Goal: Task Accomplishment & Management: Use online tool/utility

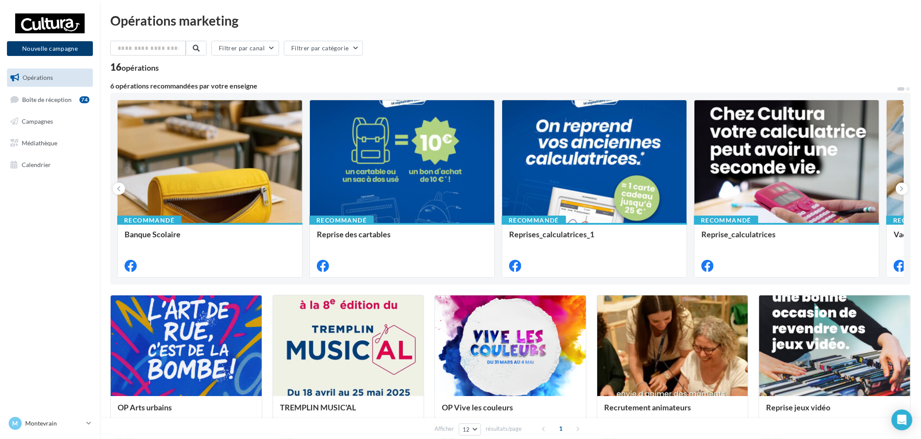
click at [62, 51] on button "Nouvelle campagne" at bounding box center [50, 48] width 86 height 15
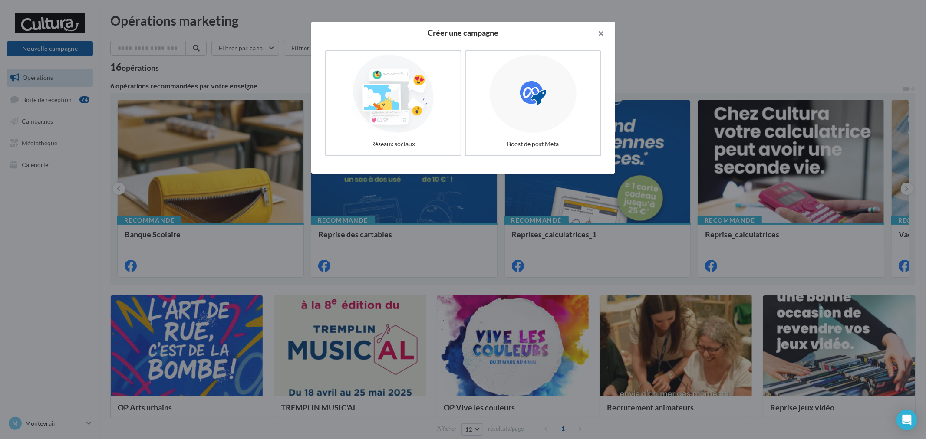
click at [597, 34] on button "button" at bounding box center [597, 35] width 35 height 26
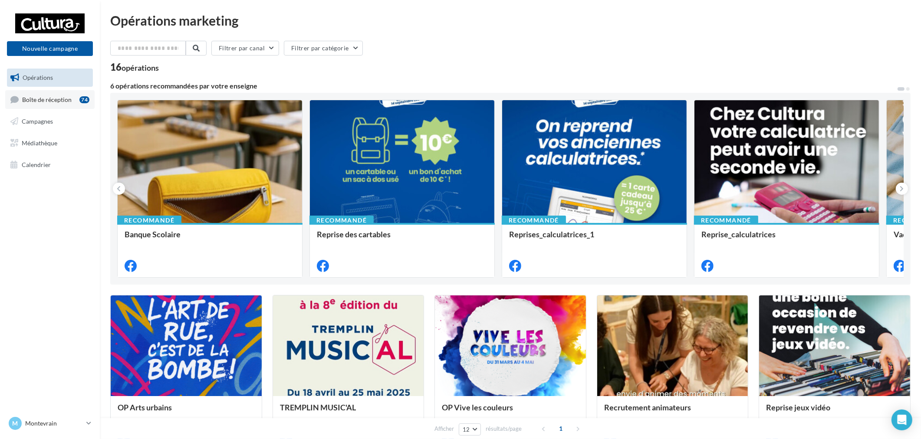
click at [47, 94] on link "Boîte de réception 74" at bounding box center [49, 99] width 89 height 19
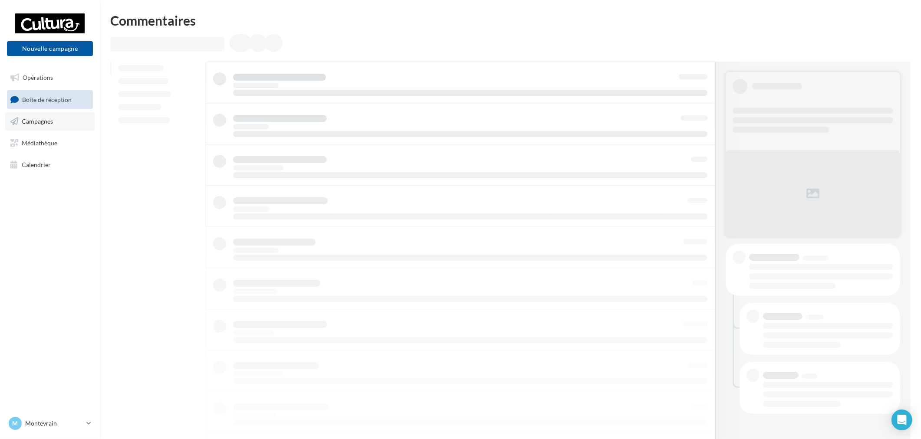
click at [54, 118] on link "Campagnes" at bounding box center [49, 121] width 89 height 18
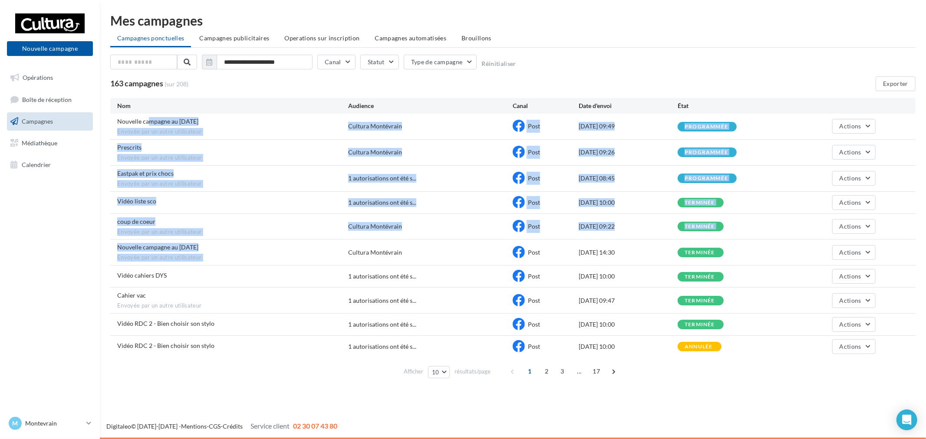
drag, startPoint x: 150, startPoint y: 118, endPoint x: 315, endPoint y: 271, distance: 225.1
click at [315, 271] on div "Nouvelle campagne au 11-08-2025 Envoyée par un autre utilisateur Cultura Montév…" at bounding box center [512, 236] width 805 height 244
click at [280, 227] on div "coup de coeur Envoyée par un autre utilisateur" at bounding box center [232, 226] width 231 height 19
click at [167, 205] on div "Vidéo liste sco" at bounding box center [232, 202] width 231 height 11
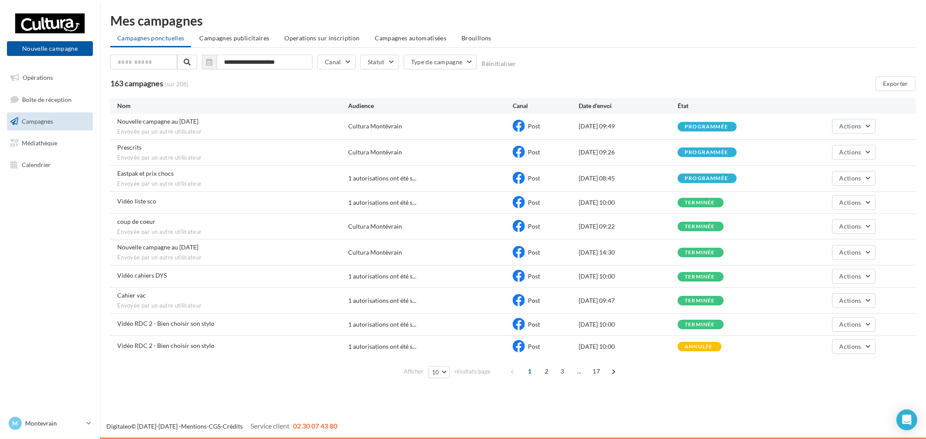
drag, startPoint x: 132, startPoint y: 201, endPoint x: 706, endPoint y: 191, distance: 574.1
click at [706, 191] on div "Nouvelle campagne au 11-08-2025 Envoyée par un autre utilisateur Cultura Montév…" at bounding box center [512, 236] width 805 height 244
click at [664, 194] on div "Vidéo liste sco 1 autorisations ont été s... Post 14/08/2025 10:00 terminée Act…" at bounding box center [512, 203] width 805 height 22
drag, startPoint x: 579, startPoint y: 198, endPoint x: 630, endPoint y: 202, distance: 50.9
click at [630, 202] on div "Vidéo liste sco 1 autorisations ont été s... Post 14/08/2025 10:00 terminée Act…" at bounding box center [512, 203] width 805 height 22
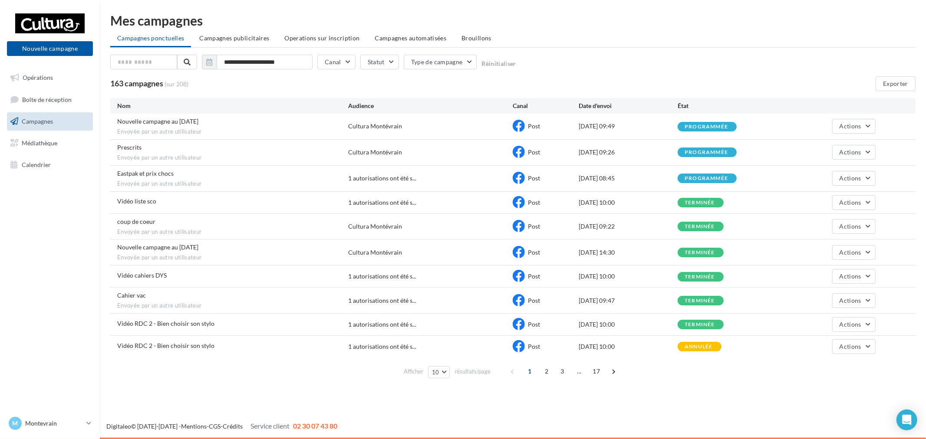
click at [620, 208] on div "Vidéo liste sco 1 autorisations ont été s... Post 14/08/2025 10:00 terminée Act…" at bounding box center [512, 203] width 805 height 22
drag, startPoint x: 581, startPoint y: 207, endPoint x: 648, endPoint y: 207, distance: 67.3
click at [648, 207] on div "Vidéo liste sco 1 autorisations ont été s... Post 14/08/2025 10:00 terminée Act…" at bounding box center [512, 203] width 805 height 22
drag, startPoint x: 748, startPoint y: 206, endPoint x: 758, endPoint y: 207, distance: 9.6
click at [752, 207] on div "terminée" at bounding box center [726, 202] width 99 height 10
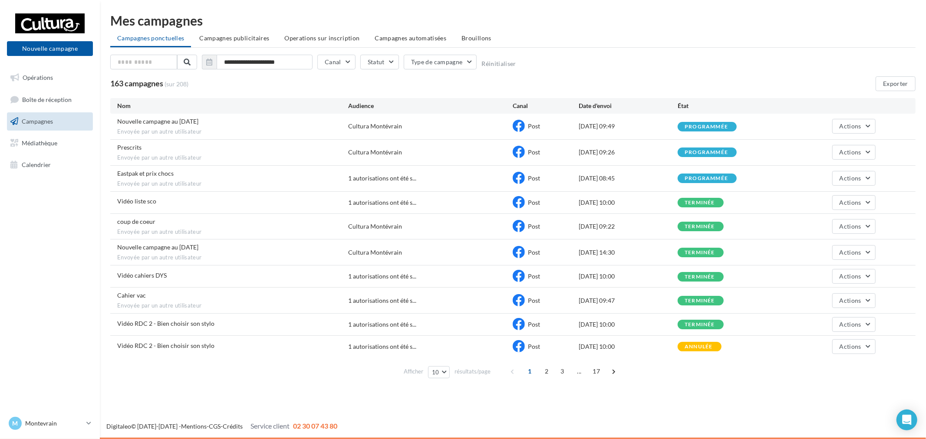
click at [812, 211] on div "Vidéo liste sco 1 autorisations ont été s... Post 14/08/2025 10:00 terminée Act…" at bounding box center [512, 203] width 805 height 22
click at [857, 207] on button "Actions" at bounding box center [853, 202] width 43 height 15
click at [797, 194] on div "Vidéo liste sco 1 autorisations ont été s... Post 14/08/2025 10:00 terminée Act…" at bounding box center [512, 203] width 805 height 22
drag, startPoint x: 154, startPoint y: 245, endPoint x: 271, endPoint y: 242, distance: 116.8
click at [271, 242] on div "Nouvelle campagne au 11-08-2025 Envoyée par un autre utilisateur Cultura Montév…" at bounding box center [512, 253] width 805 height 26
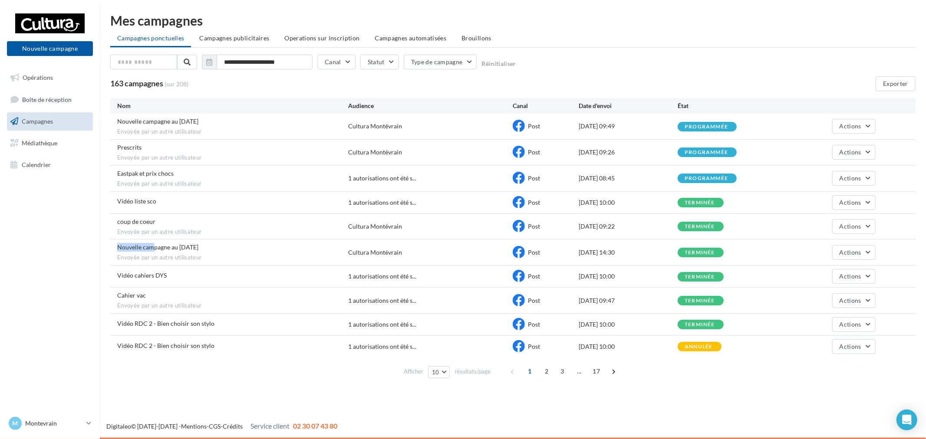
click at [371, 250] on div "Cultura Montévrain" at bounding box center [375, 252] width 54 height 9
click at [867, 205] on button "Actions" at bounding box center [853, 202] width 43 height 15
click at [808, 262] on button "Dupliquer" at bounding box center [831, 268] width 87 height 23
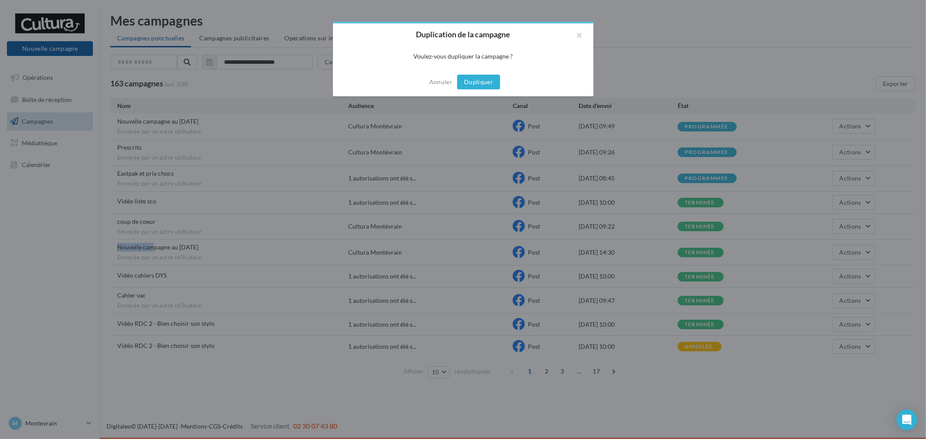
click at [483, 84] on button "Dupliquer" at bounding box center [478, 82] width 43 height 15
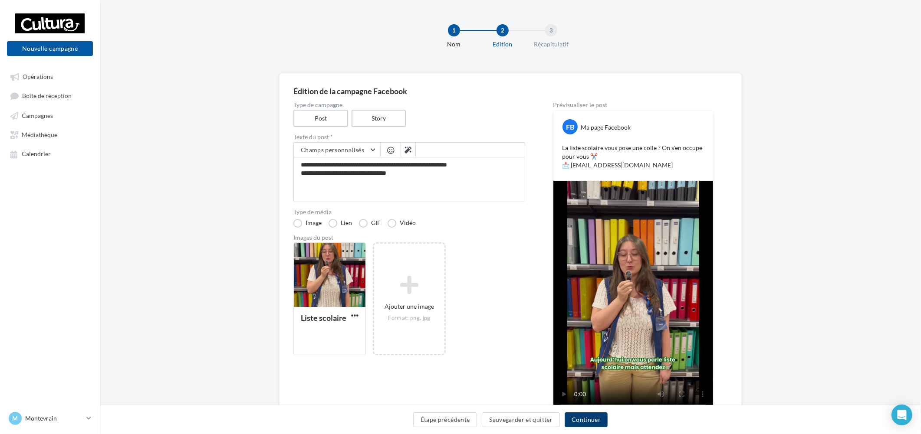
click at [589, 415] on button "Continuer" at bounding box center [586, 420] width 43 height 15
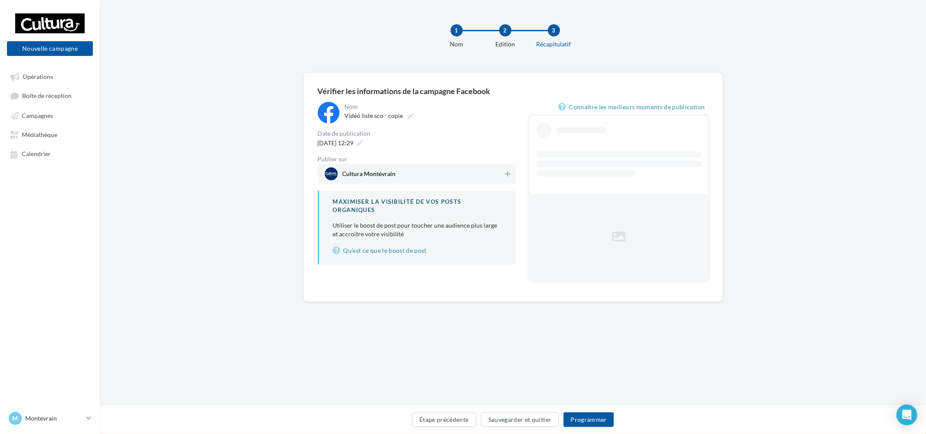
click at [422, 175] on span "Cultura Montévrain" at bounding box center [414, 173] width 179 height 13
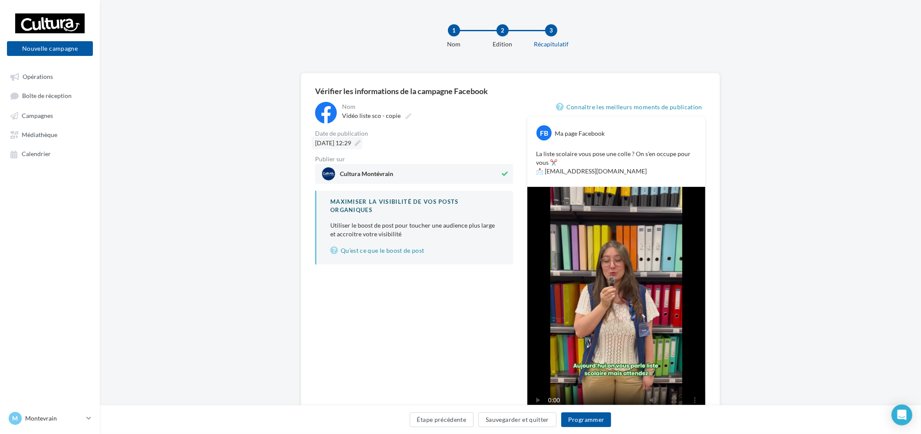
click at [351, 142] on span "[DATE] 12:29" at bounding box center [333, 142] width 36 height 7
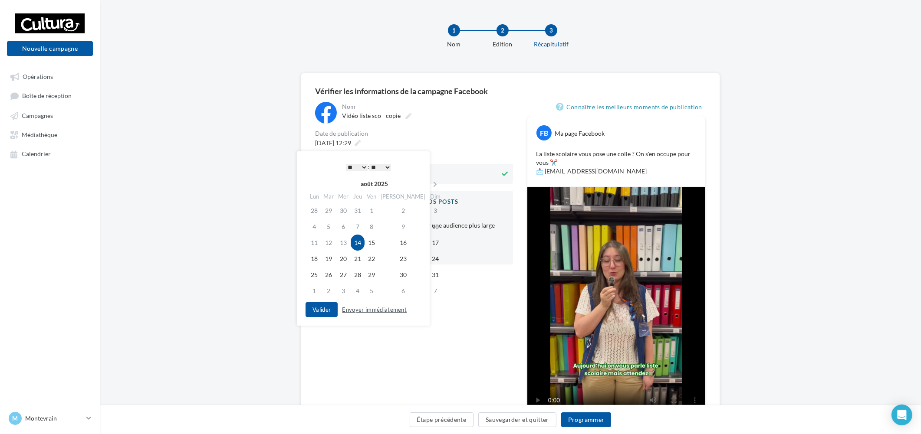
click at [387, 313] on button "Envoyer immédiatement" at bounding box center [374, 310] width 72 height 10
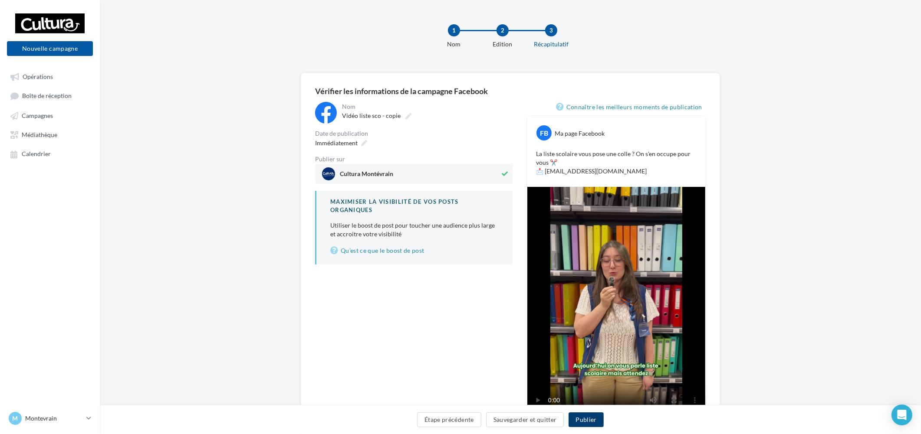
click at [591, 414] on button "Publier" at bounding box center [585, 420] width 35 height 15
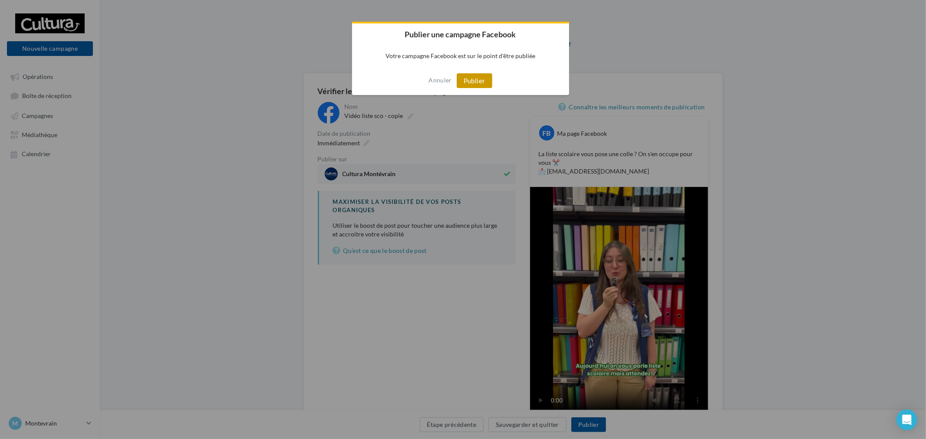
click at [464, 76] on button "Publier" at bounding box center [474, 80] width 36 height 15
